Goal: Task Accomplishment & Management: Complete application form

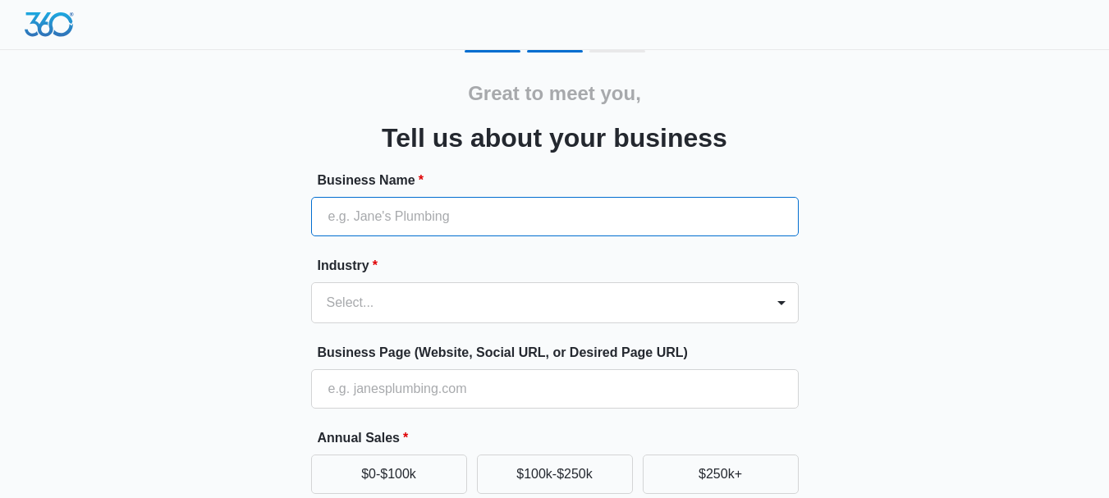
click at [365, 223] on input "Business Name *" at bounding box center [555, 216] width 488 height 39
type input "All New Pressure Washing"
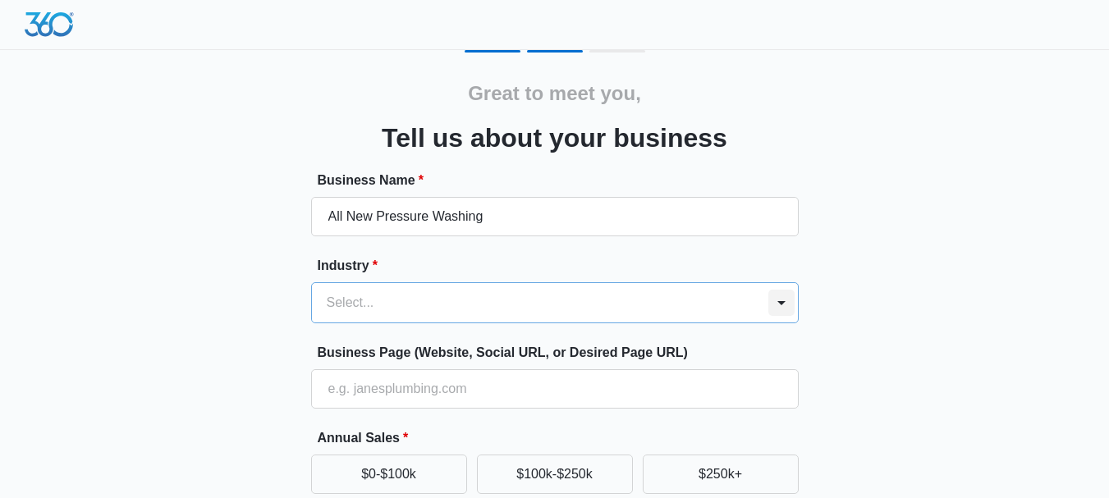
click at [779, 301] on div "Select..." at bounding box center [555, 302] width 488 height 41
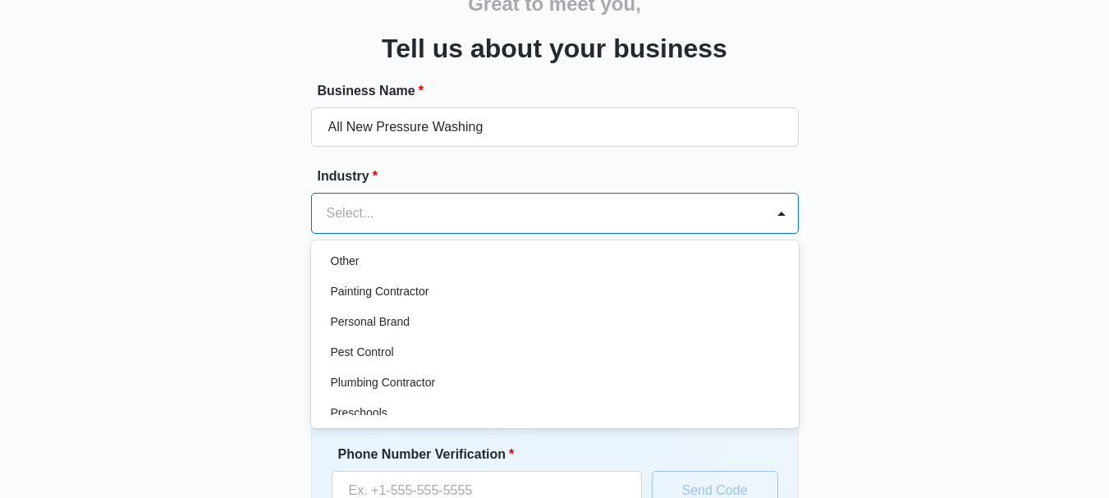
scroll to position [950, 0]
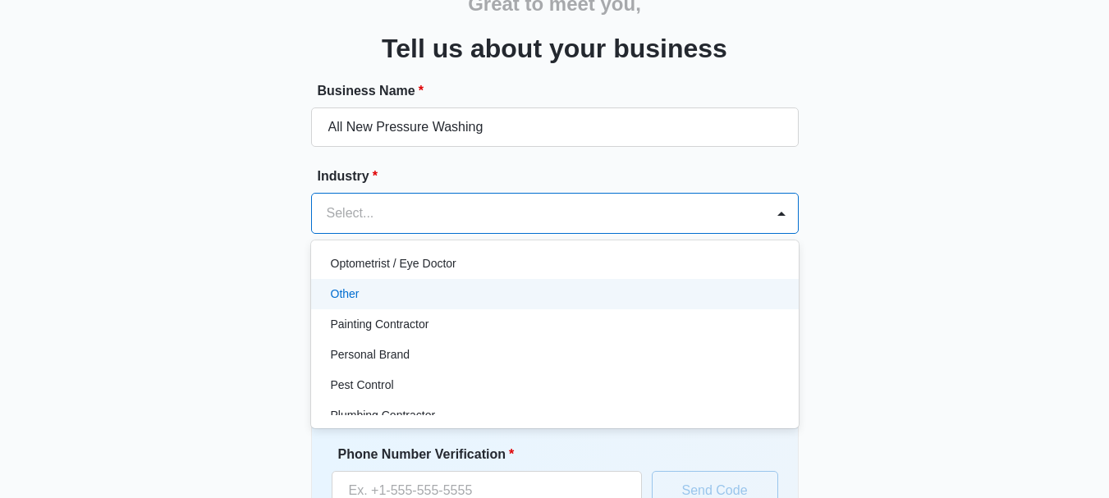
click at [466, 300] on div "Other" at bounding box center [553, 294] width 445 height 17
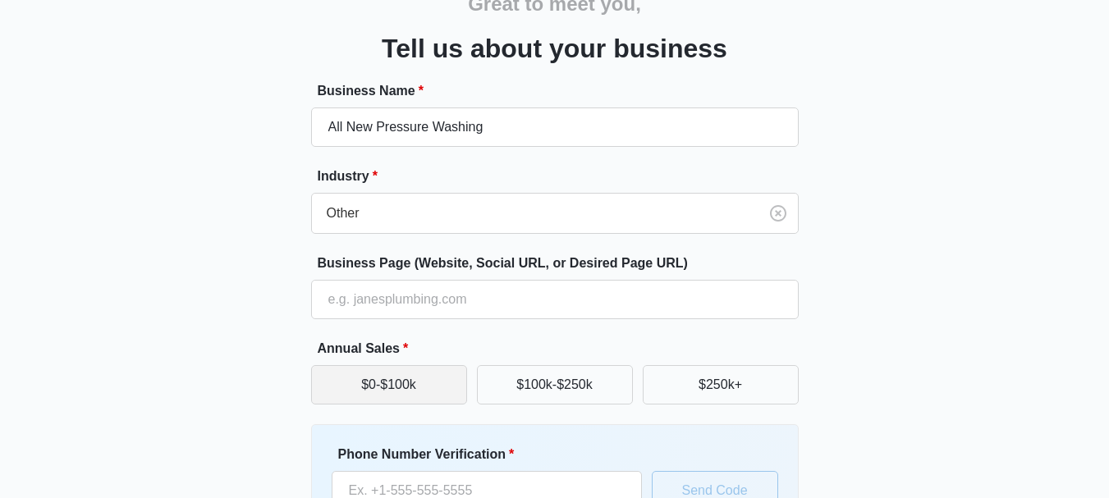
click at [425, 383] on button "$0-$100k" at bounding box center [389, 384] width 156 height 39
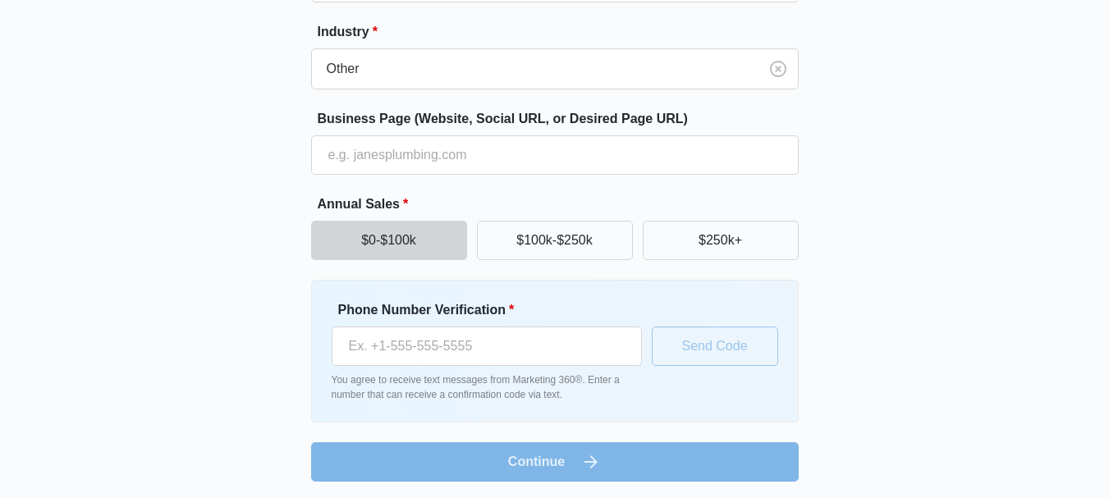
scroll to position [237, 0]
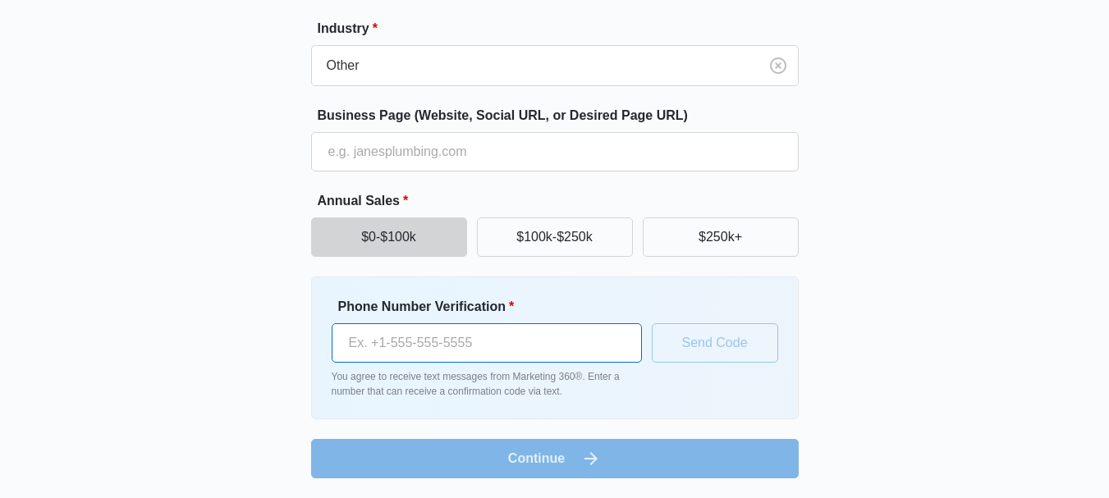
click at [428, 346] on input "Phone Number Verification *" at bounding box center [487, 343] width 310 height 39
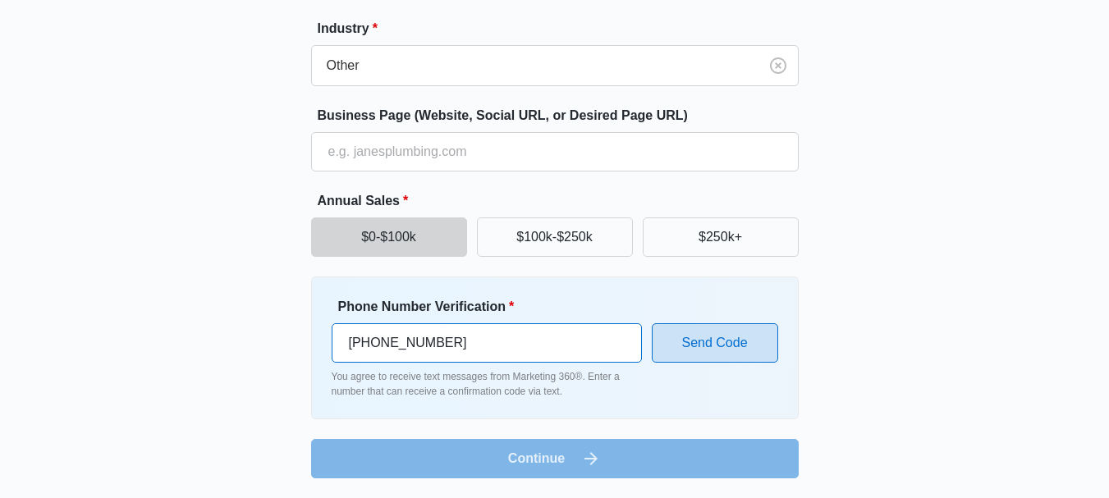
type input "[PHONE_NUMBER]"
click at [712, 353] on button "Send Code" at bounding box center [715, 343] width 126 height 39
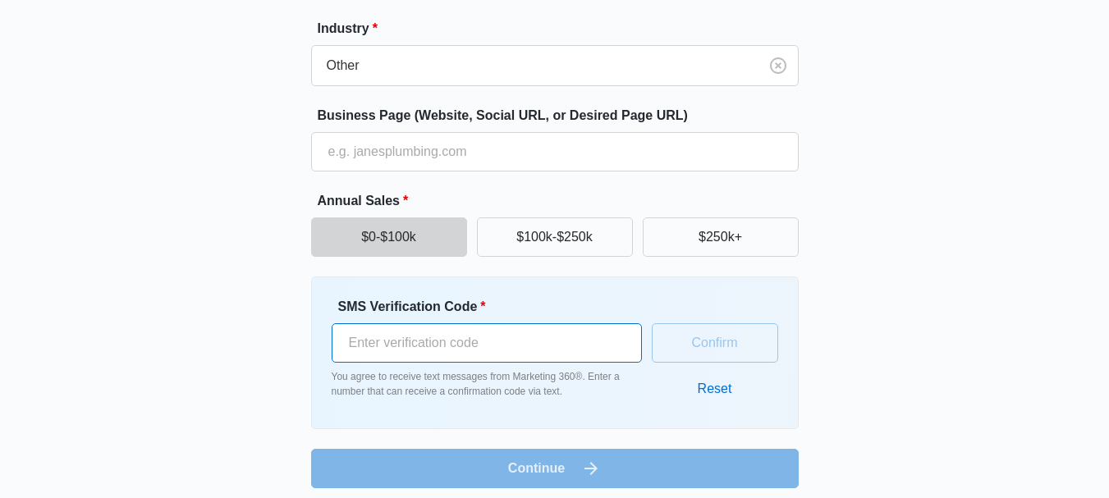
click at [480, 340] on input "SMS Verification Code *" at bounding box center [487, 343] width 310 height 39
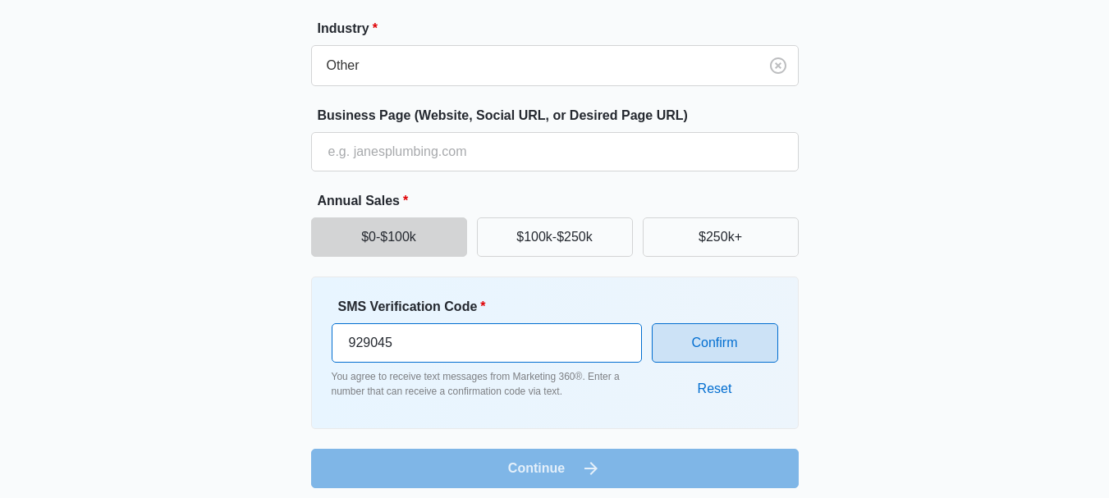
type input "929045"
click at [705, 343] on button "Confirm" at bounding box center [715, 343] width 126 height 39
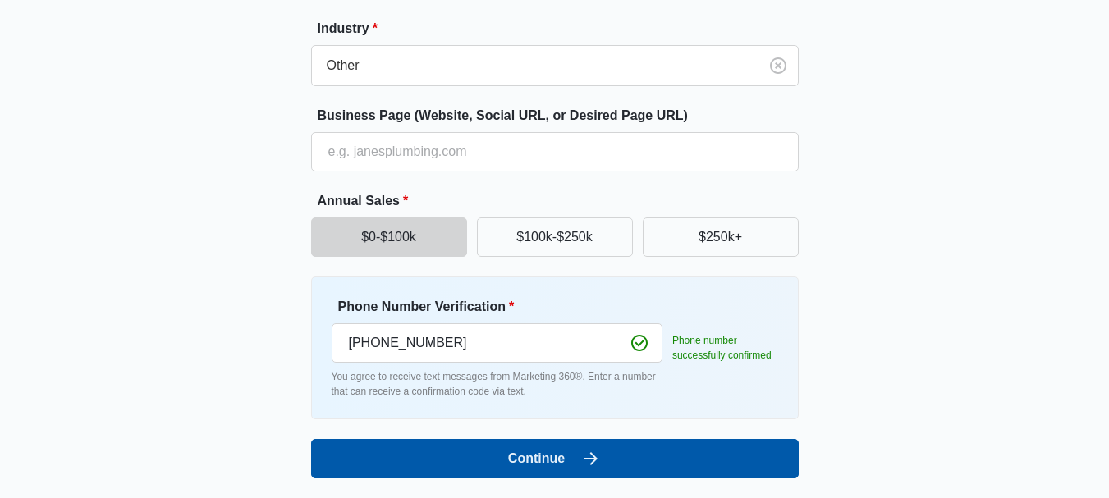
click at [688, 451] on button "Continue" at bounding box center [555, 458] width 488 height 39
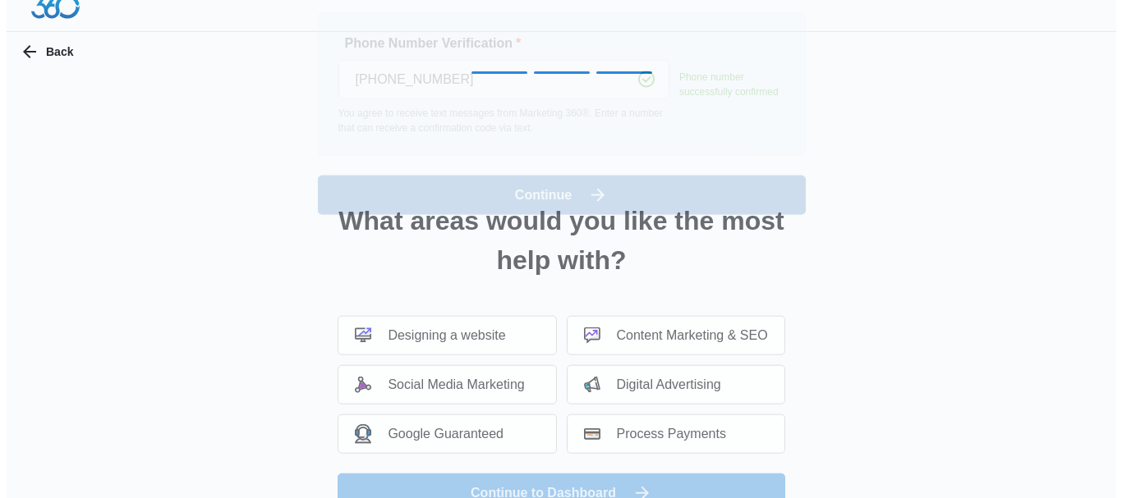
scroll to position [0, 0]
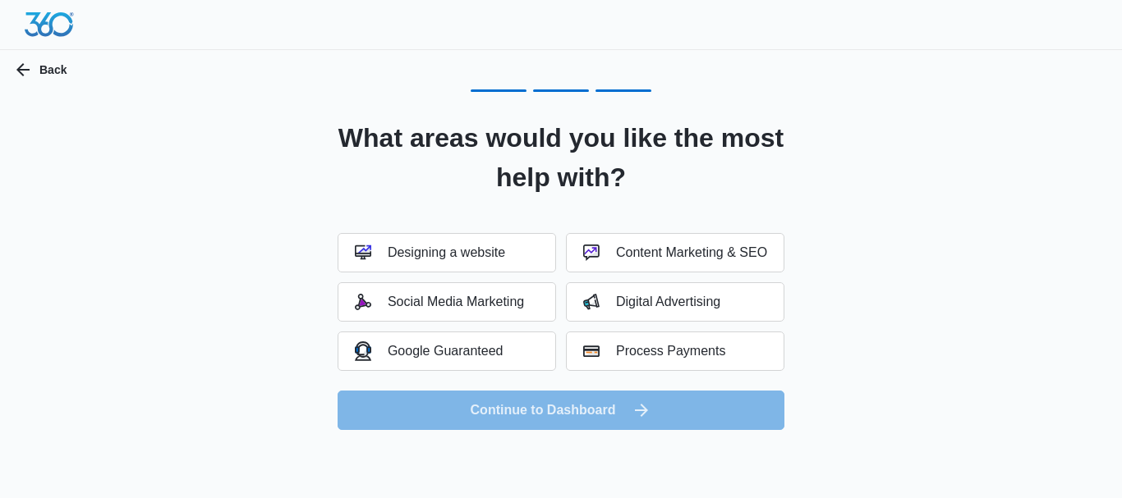
click at [313, 365] on div "What areas would you like the most help with? Designing a website Content Marke…" at bounding box center [560, 260] width 985 height 341
click at [428, 300] on div "Social Media Marketing" at bounding box center [439, 302] width 169 height 16
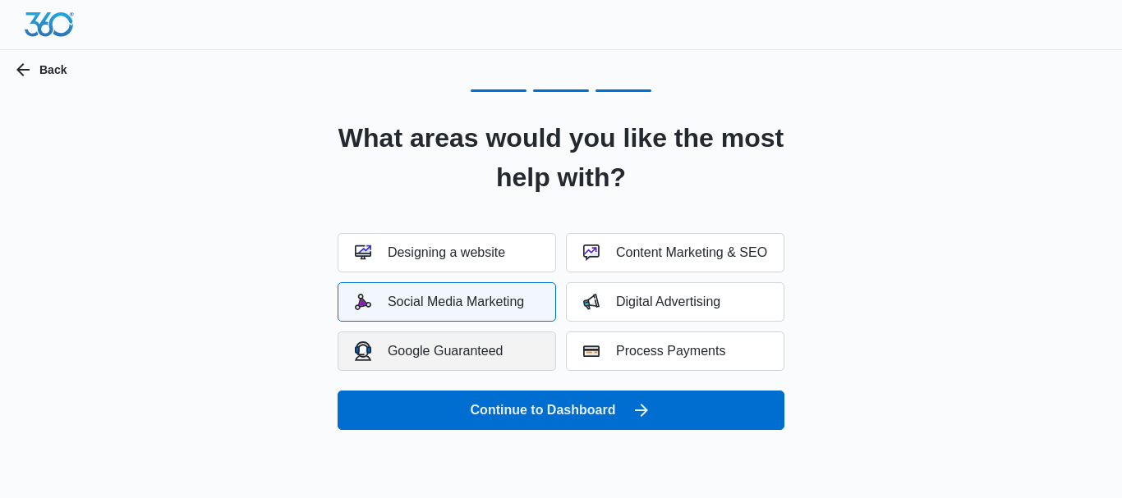
click at [442, 345] on div "Google Guaranteed" at bounding box center [429, 351] width 149 height 19
click at [365, 351] on img "button" at bounding box center [363, 351] width 16 height 19
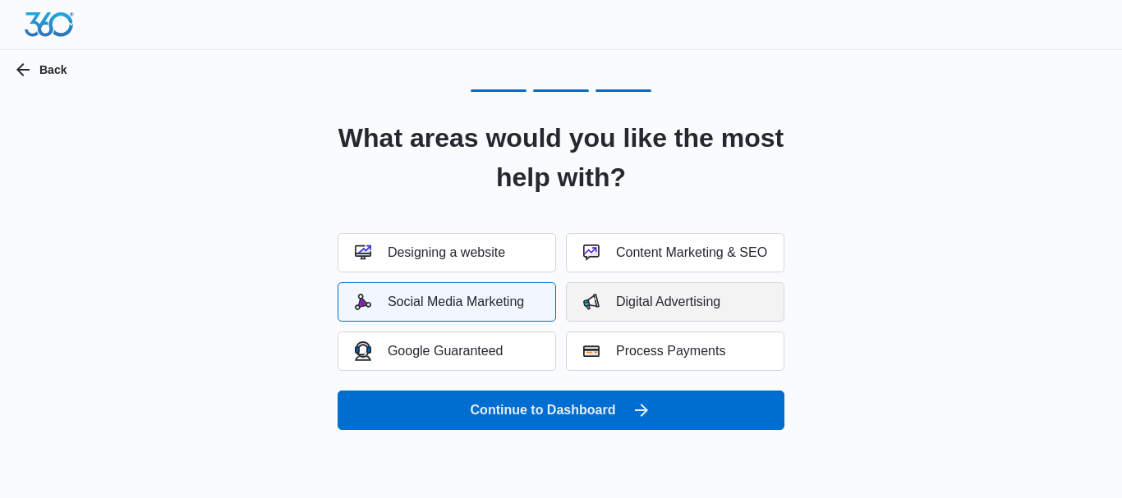
click at [659, 296] on div "Digital Advertising" at bounding box center [651, 302] width 137 height 16
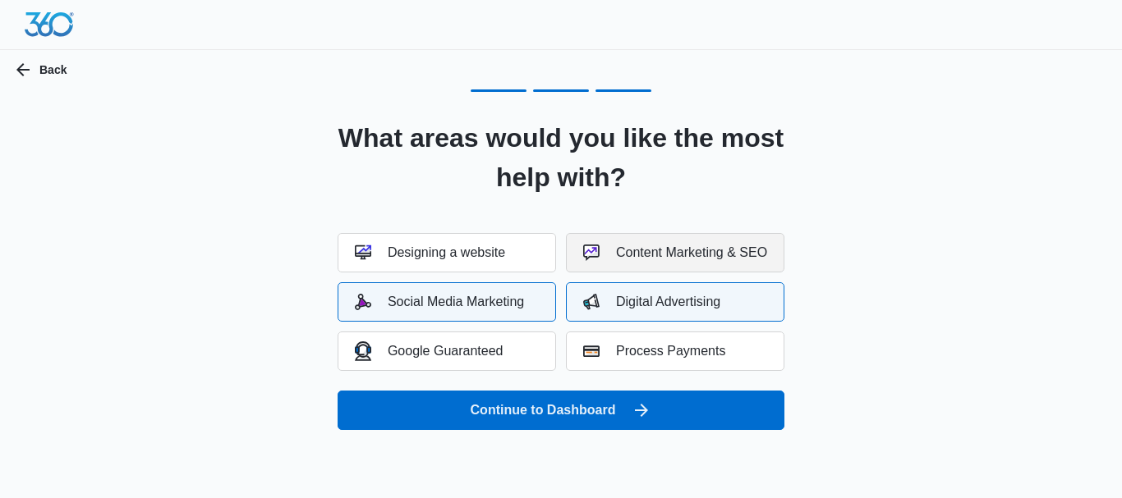
click at [666, 255] on div "Content Marketing & SEO" at bounding box center [675, 253] width 184 height 16
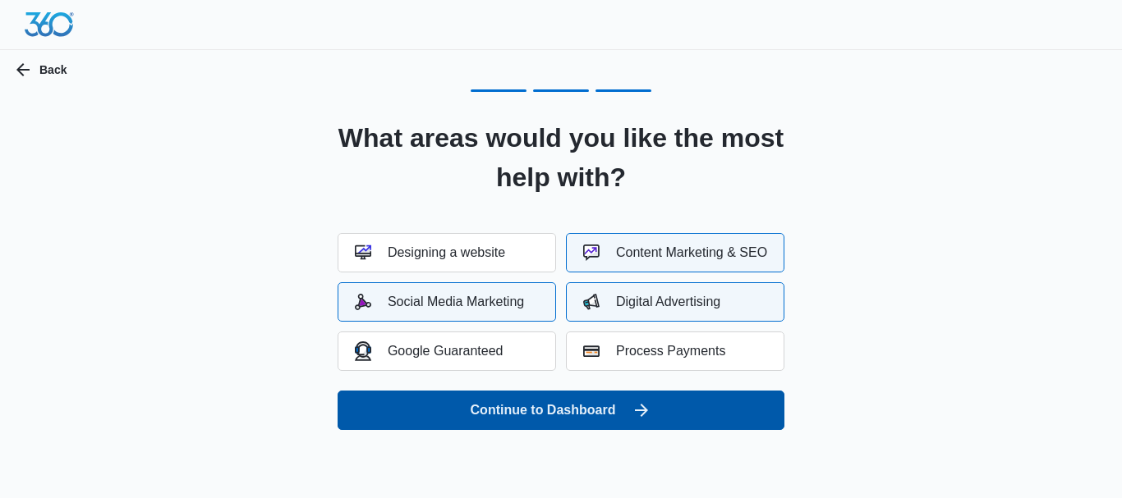
click at [546, 408] on button "Continue to Dashboard" at bounding box center [560, 410] width 447 height 39
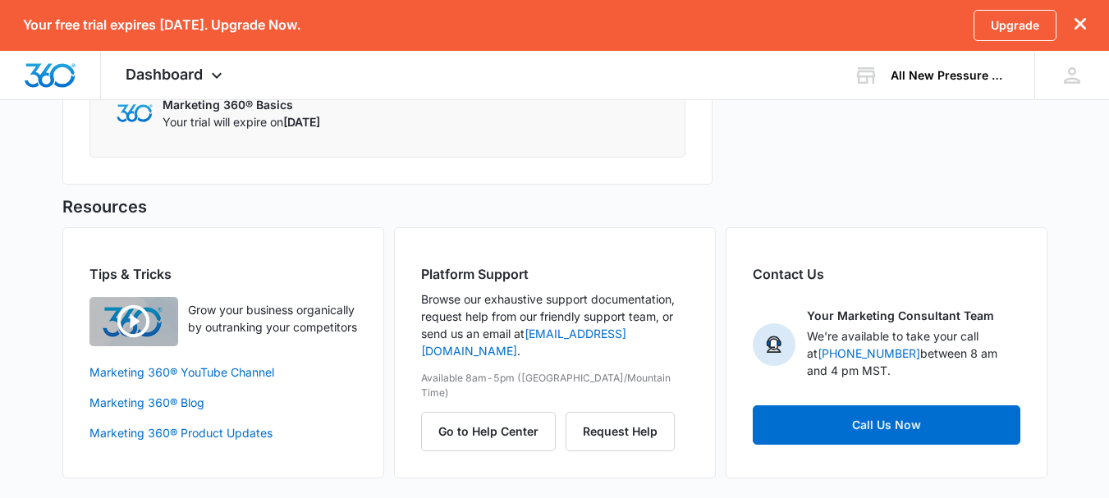
scroll to position [1060, 0]
